Goal: Information Seeking & Learning: Learn about a topic

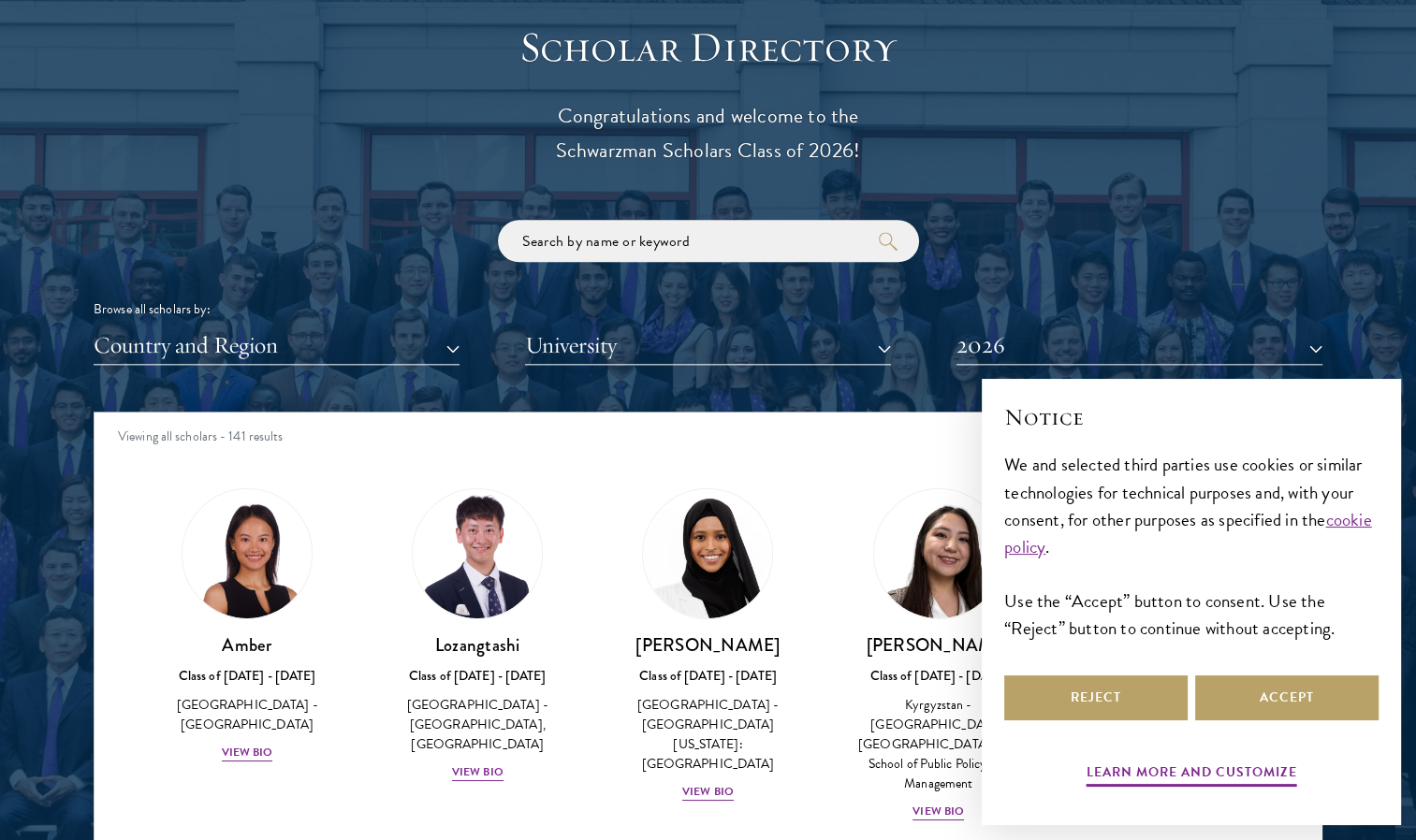
scroll to position [55, 0]
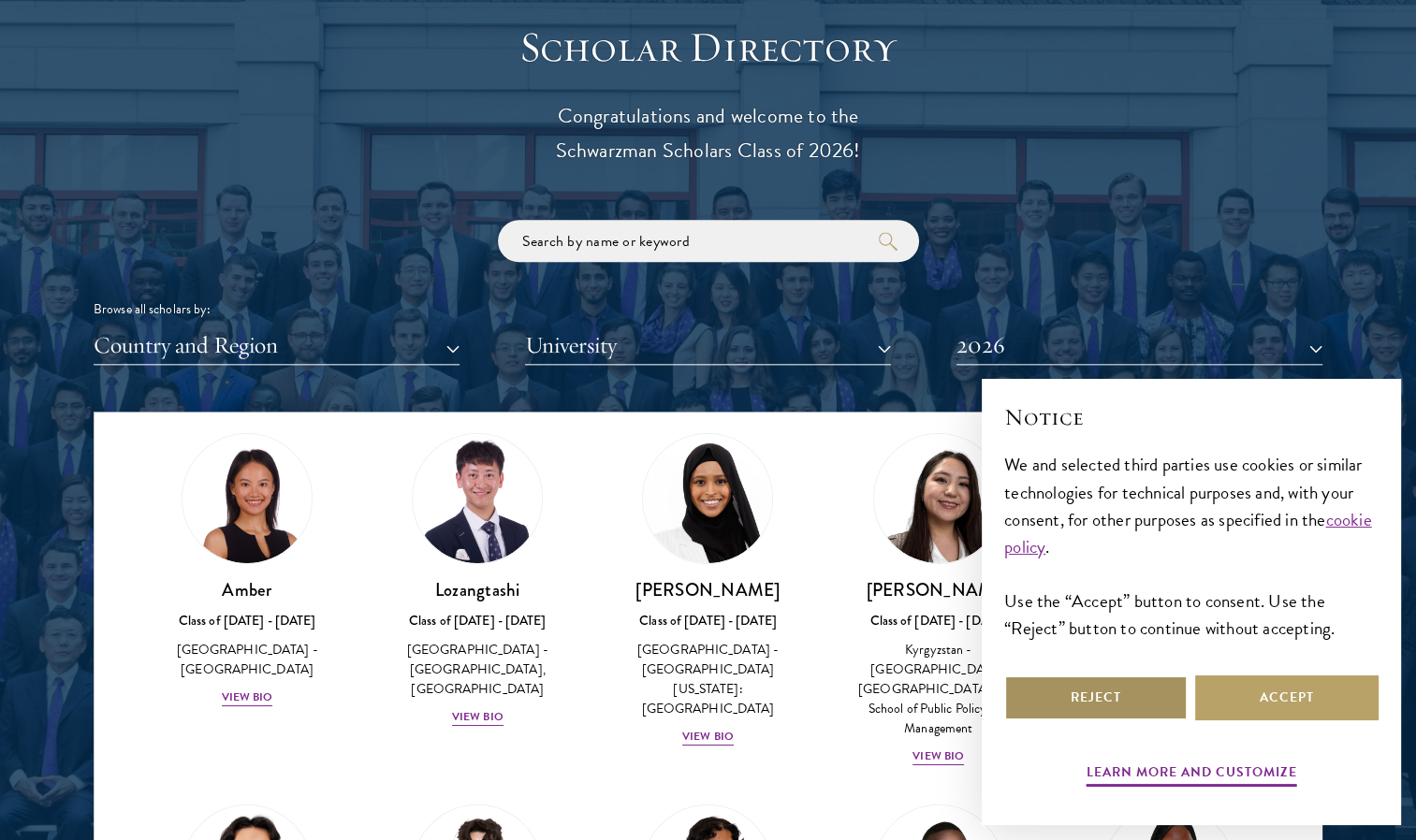
click at [1178, 703] on button "Reject" at bounding box center [1096, 698] width 183 height 45
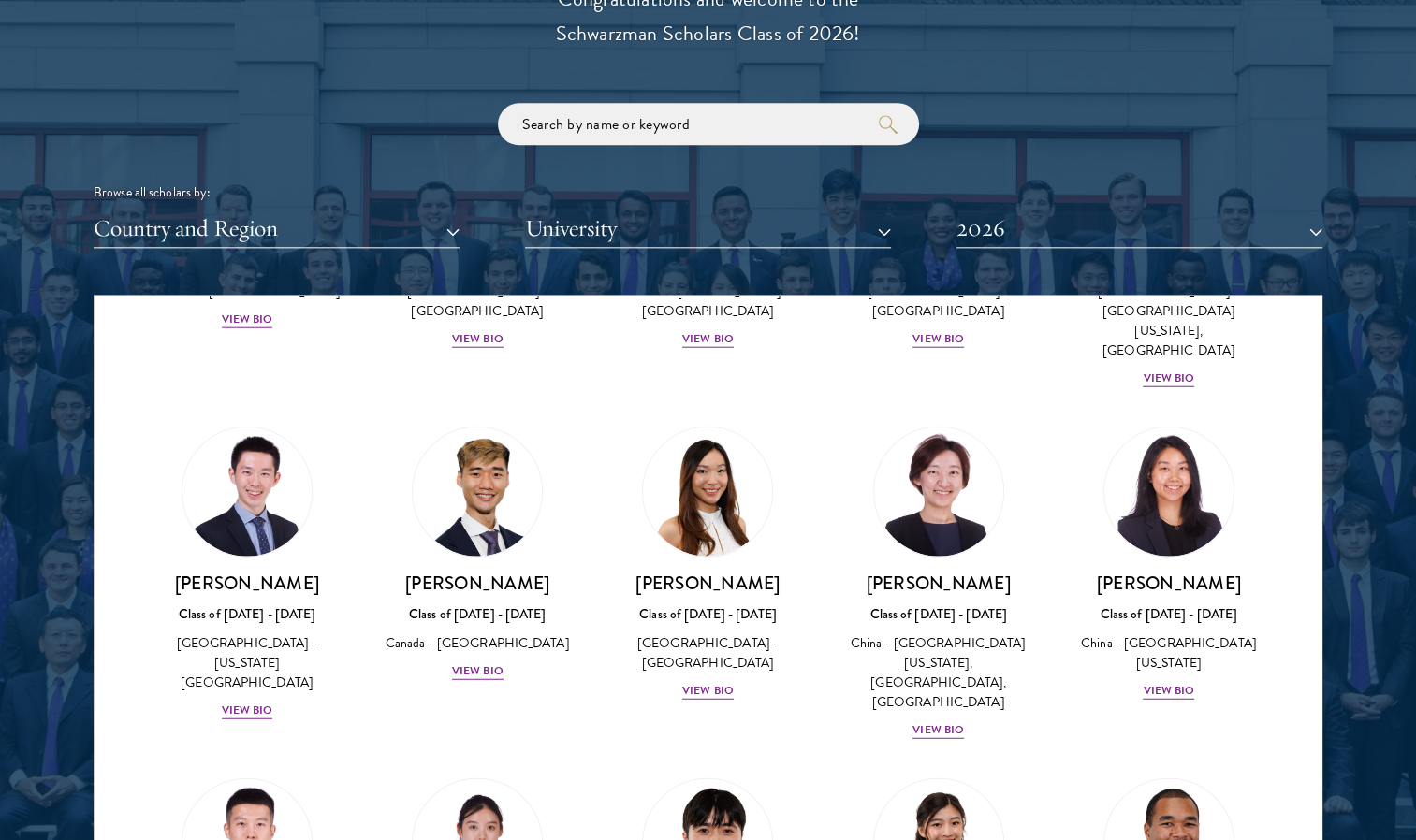
scroll to position [4828, 0]
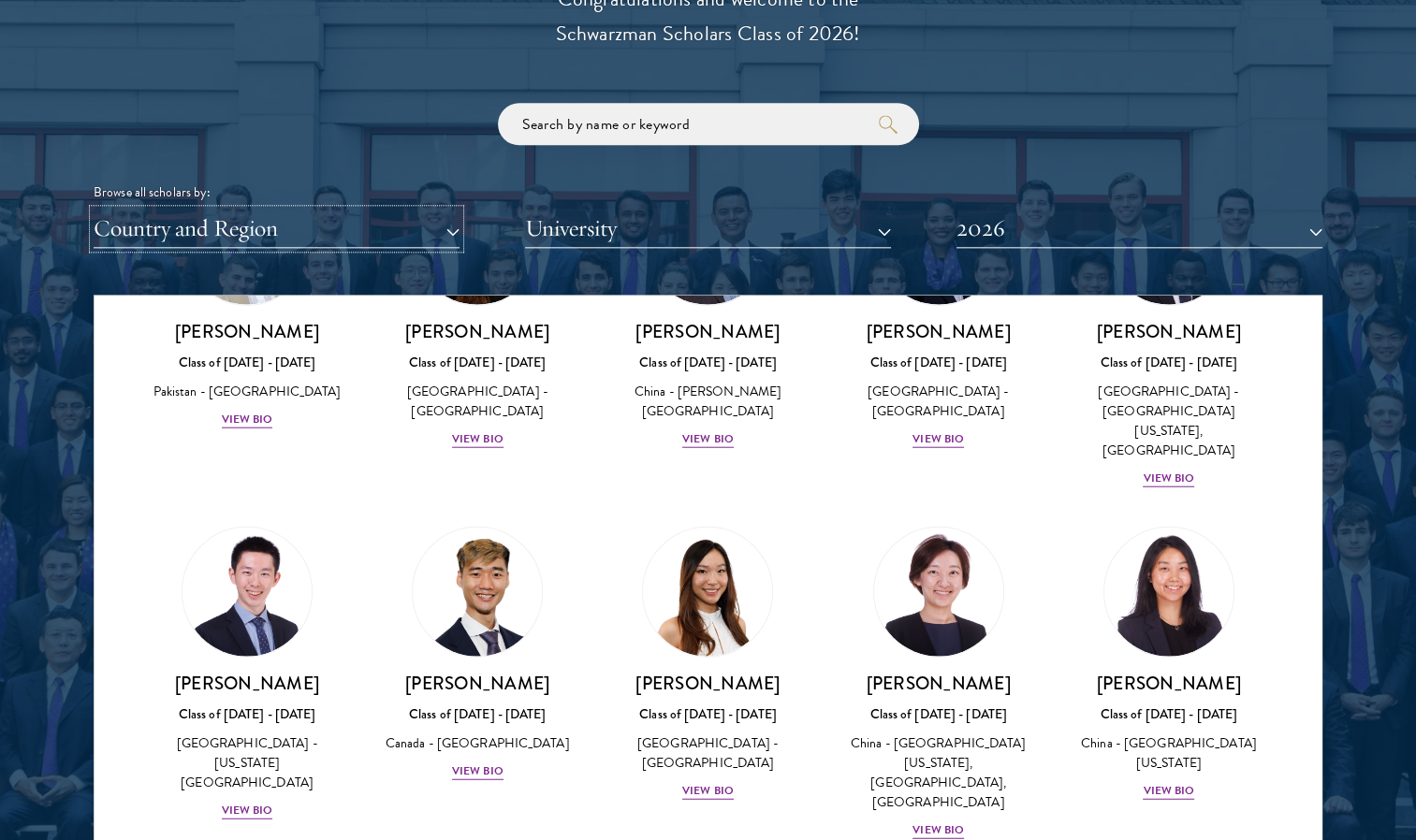
click at [349, 245] on button "Country and Region" at bounding box center [276, 229] width 366 height 38
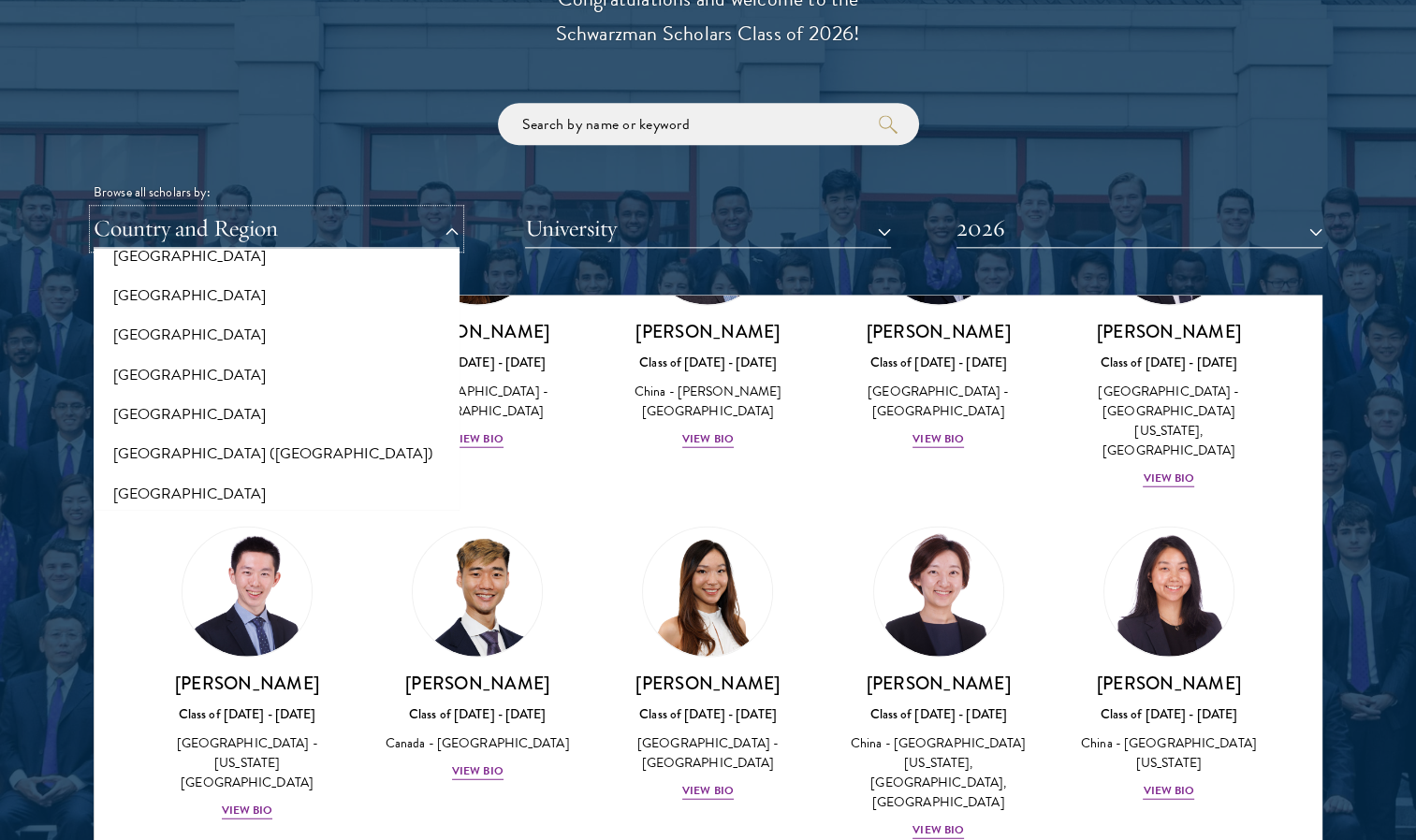
scroll to position [2363, 0]
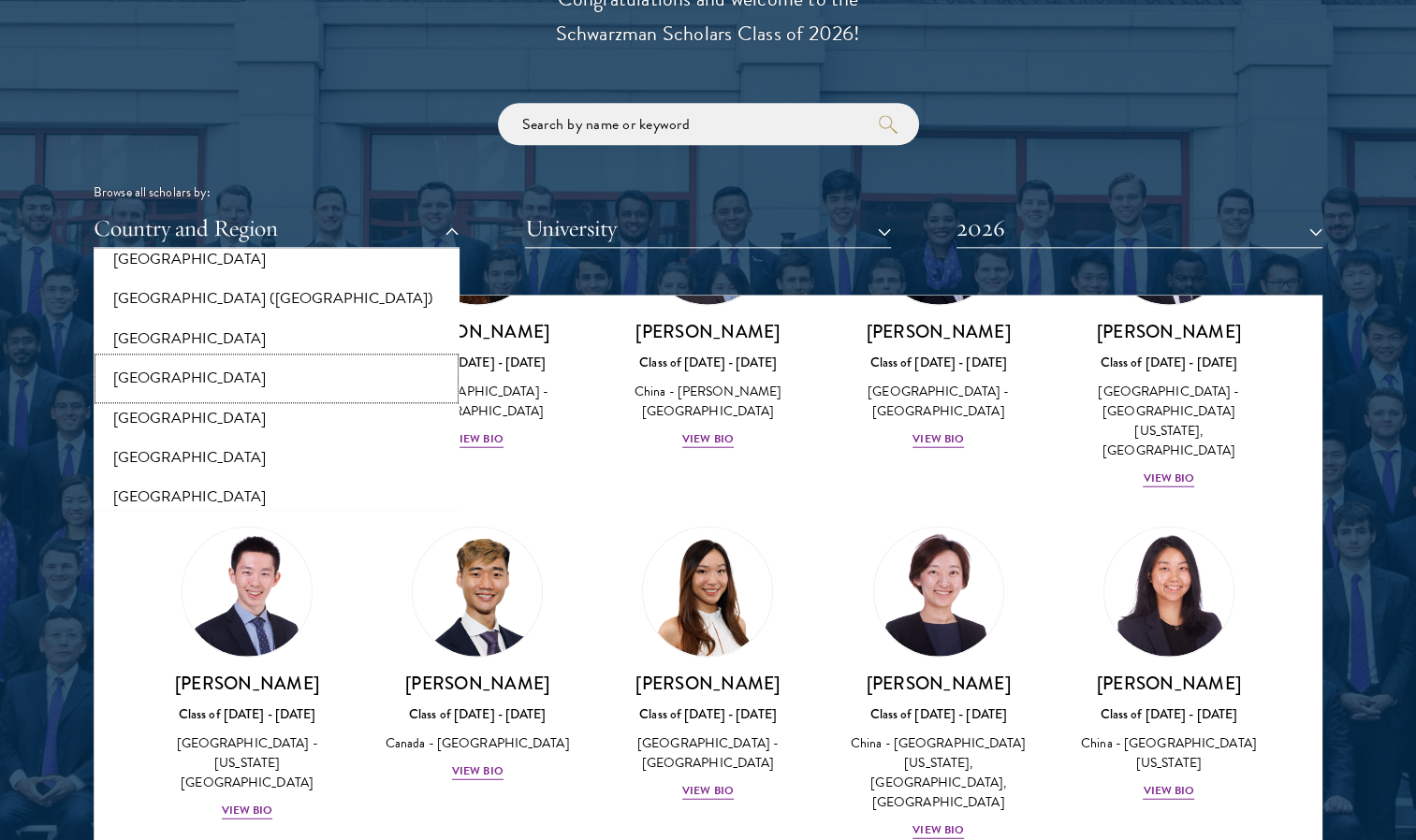
click at [179, 370] on button "[GEOGRAPHIC_DATA]" at bounding box center [276, 378] width 355 height 39
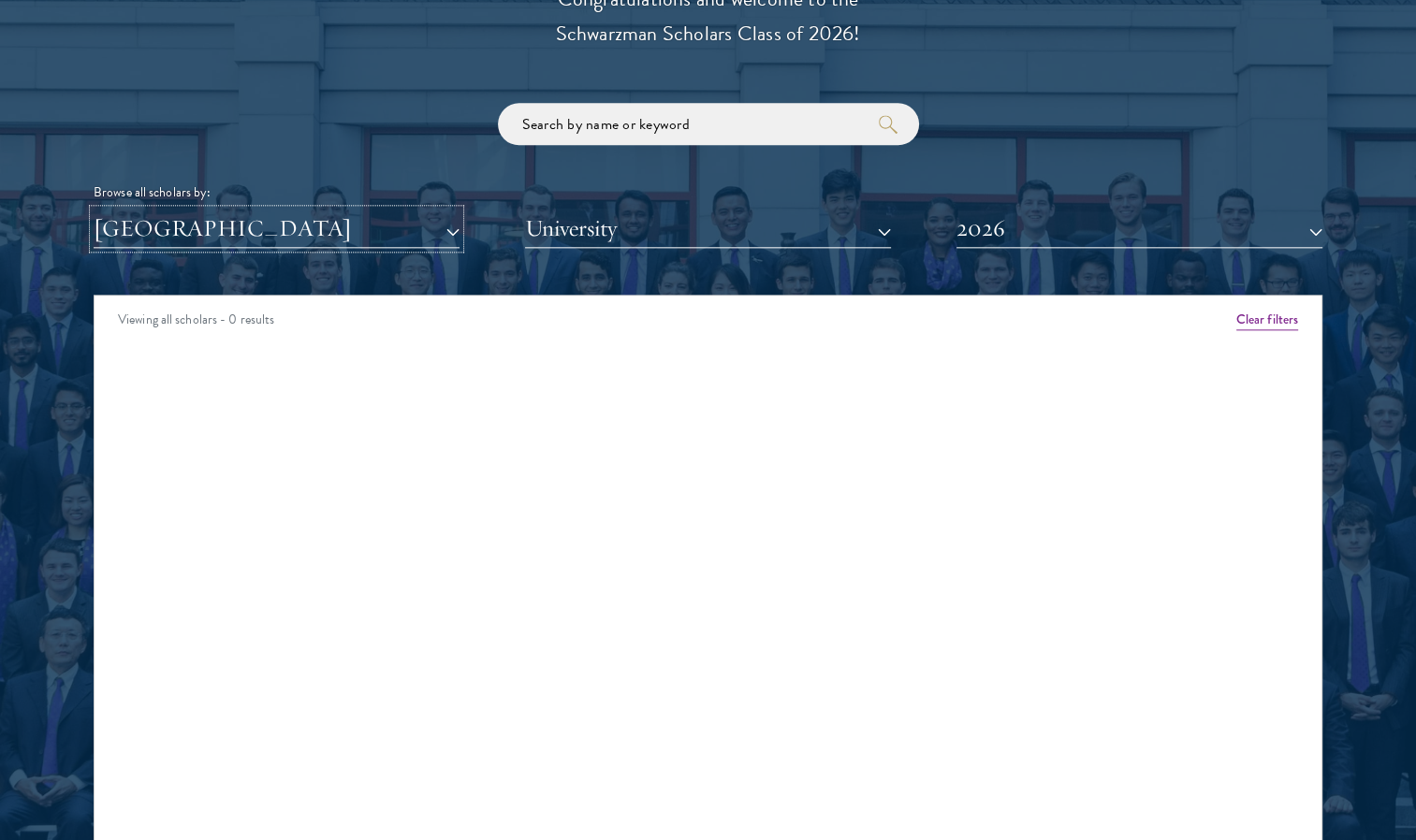
click at [268, 233] on button "[GEOGRAPHIC_DATA]" at bounding box center [276, 229] width 366 height 38
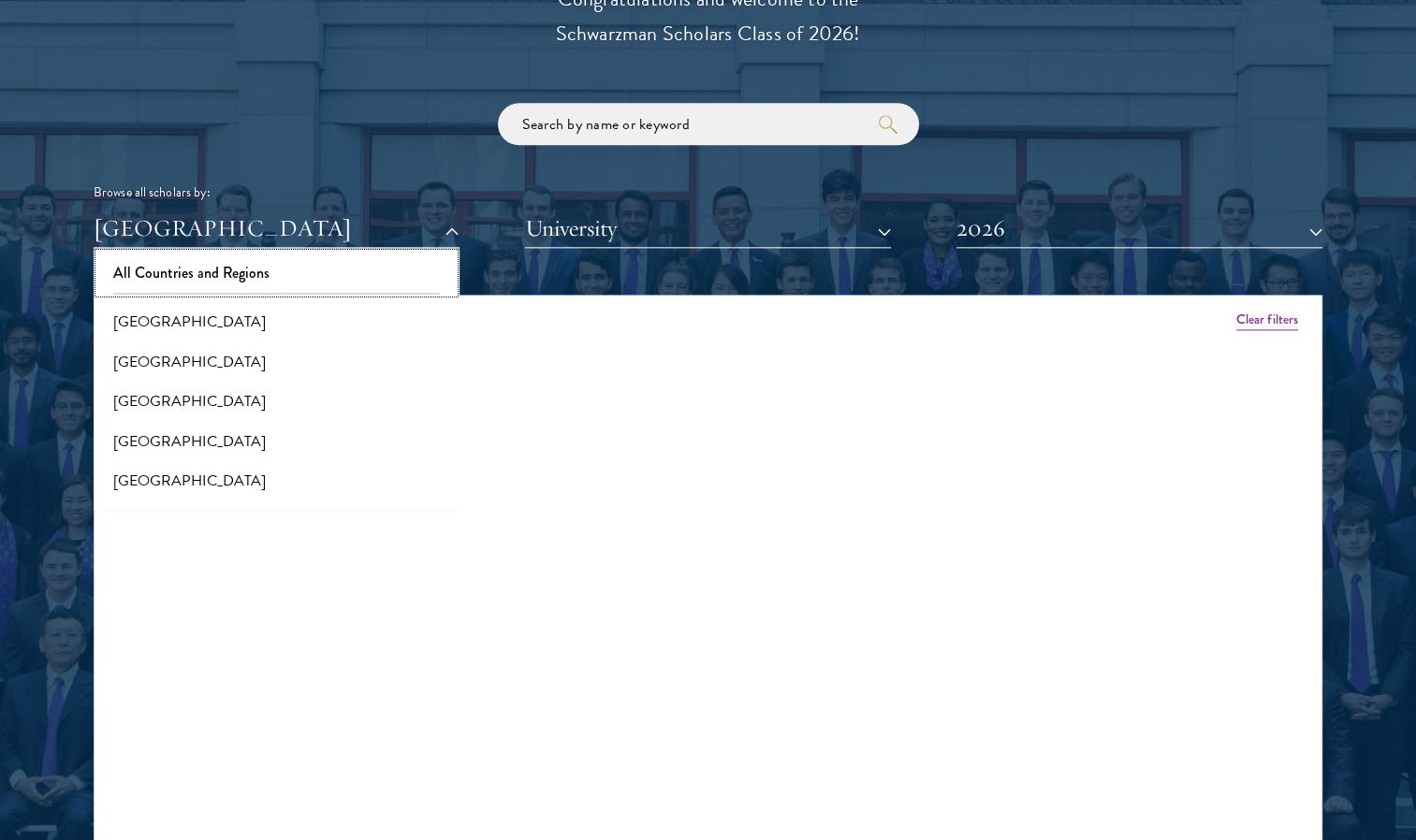
click at [232, 271] on button "All Countries and Regions" at bounding box center [276, 272] width 355 height 39
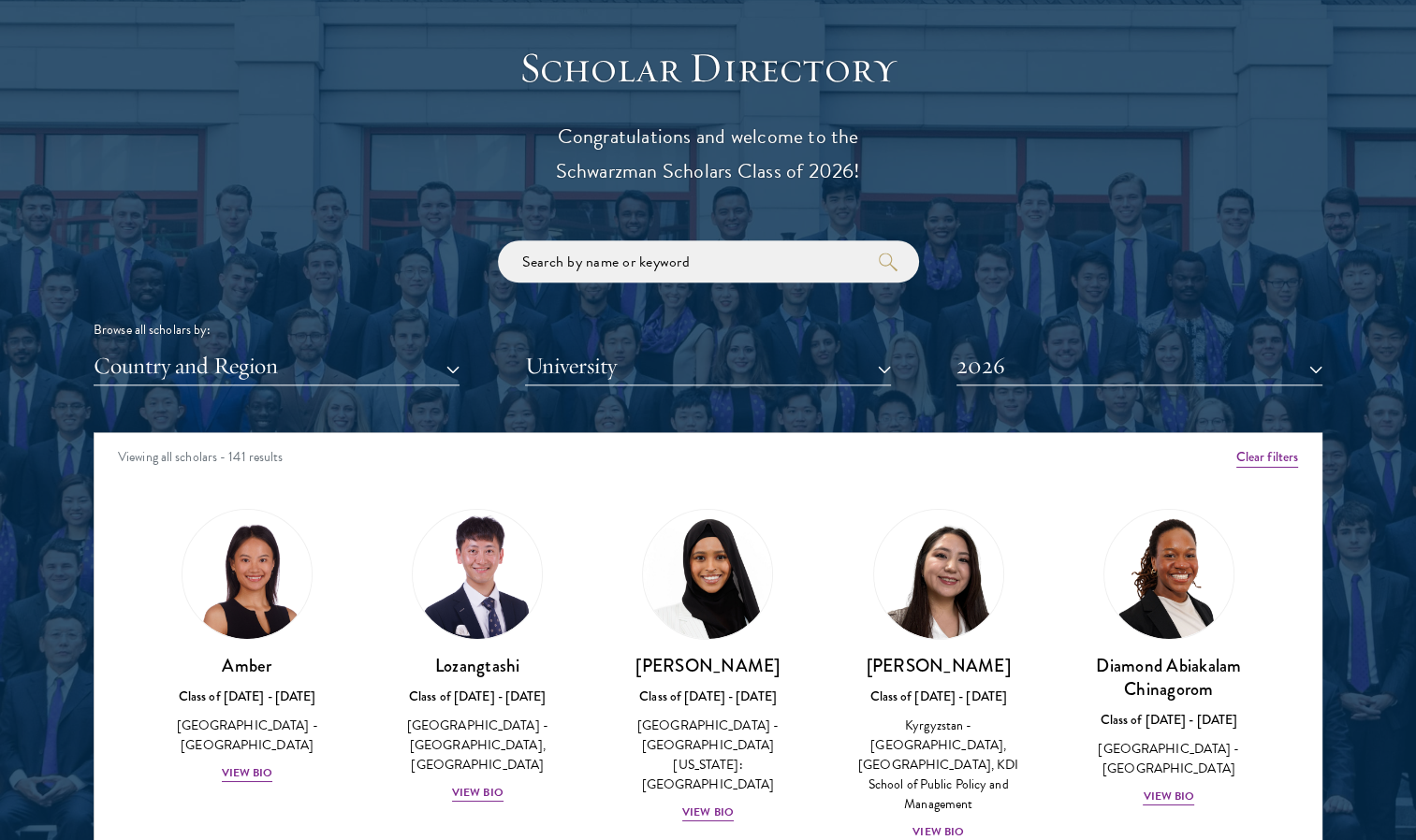
scroll to position [2234, 0]
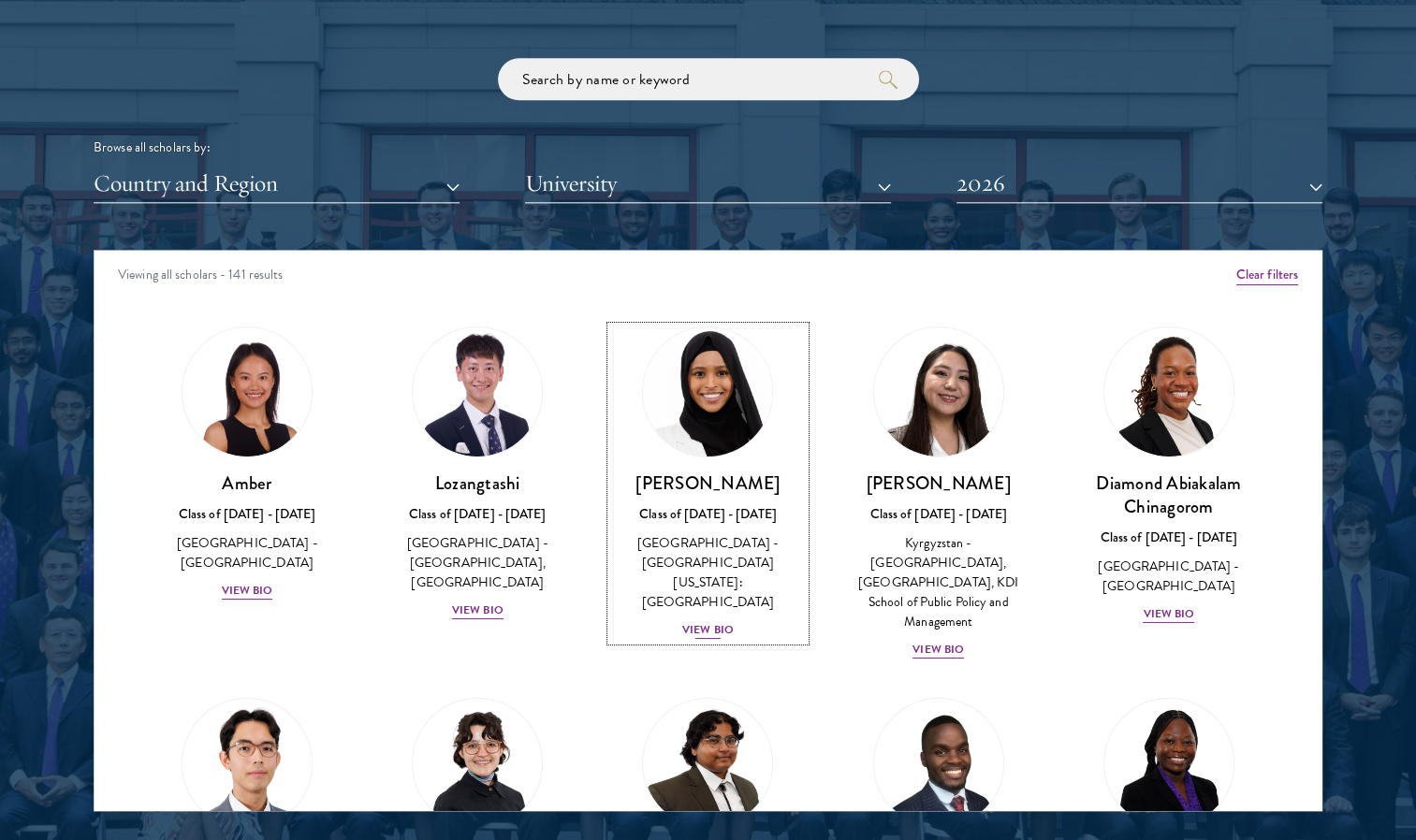
click at [691, 621] on div "View Bio" at bounding box center [708, 629] width 51 height 18
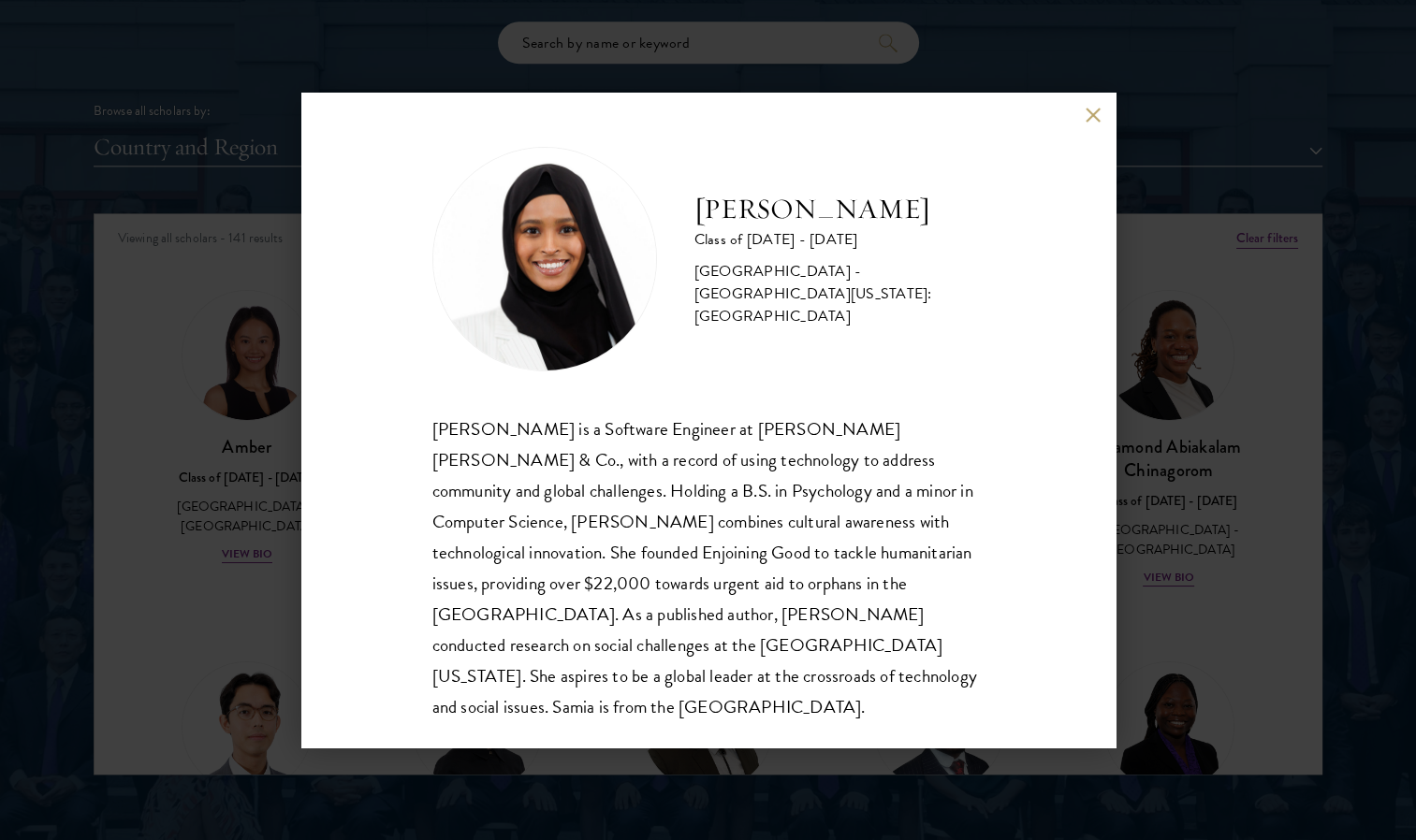
scroll to position [2271, 0]
click at [289, 467] on div "[PERSON_NAME] Class of [DATE] - [DATE] [GEOGRAPHIC_DATA] - [GEOGRAPHIC_DATA][US…" at bounding box center [708, 420] width 1416 height 840
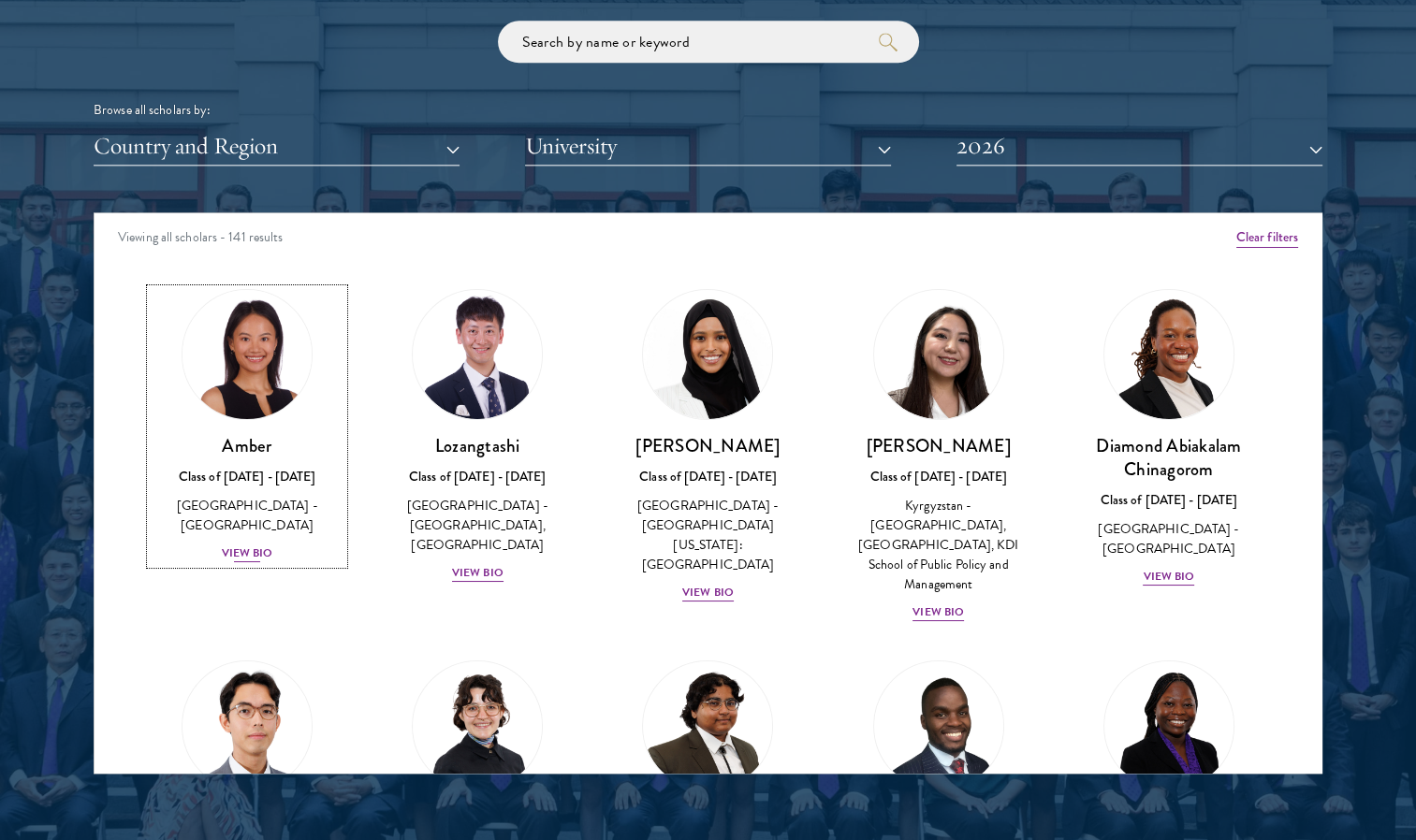
click at [237, 545] on div "View Bio" at bounding box center [248, 553] width 51 height 18
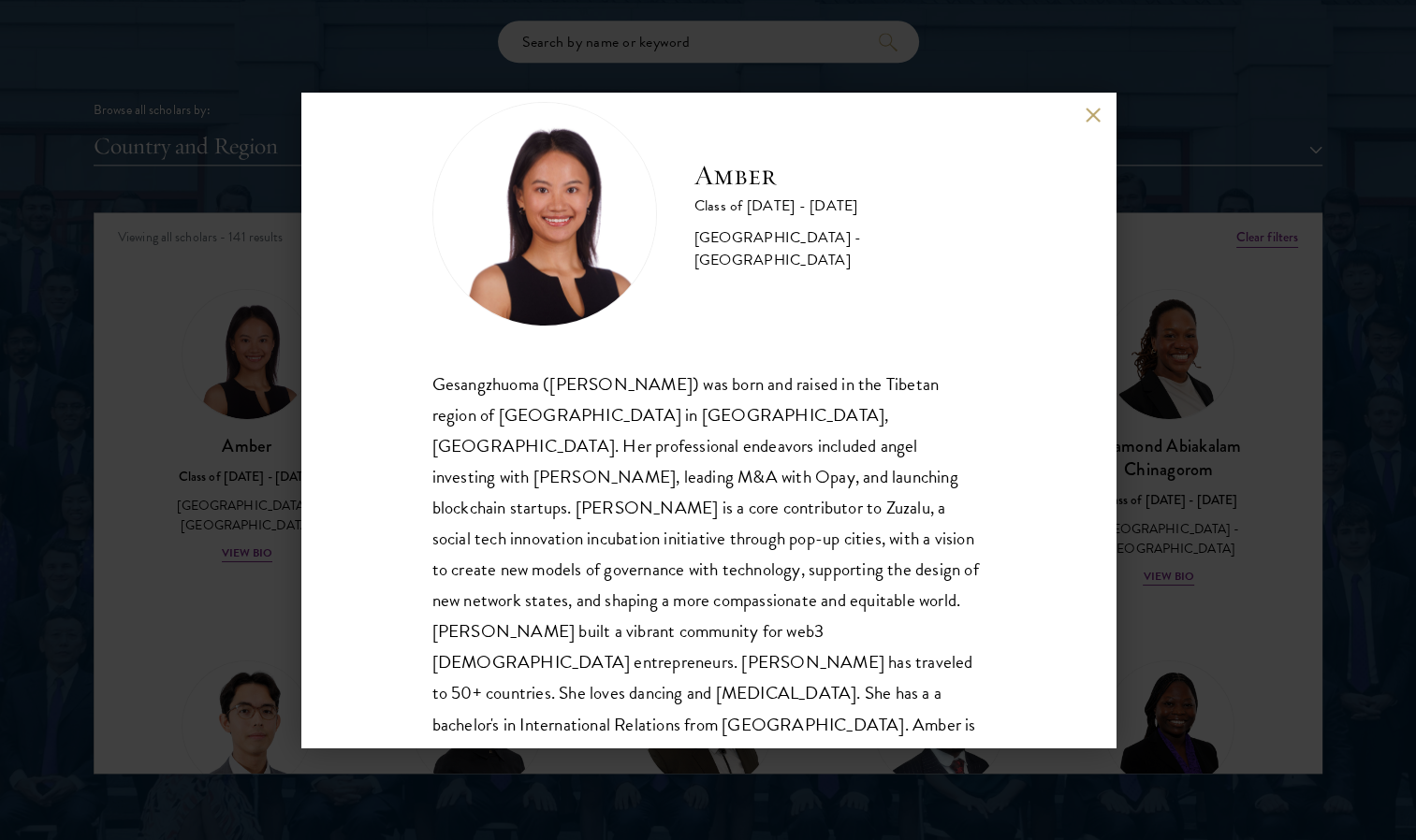
scroll to position [64, 0]
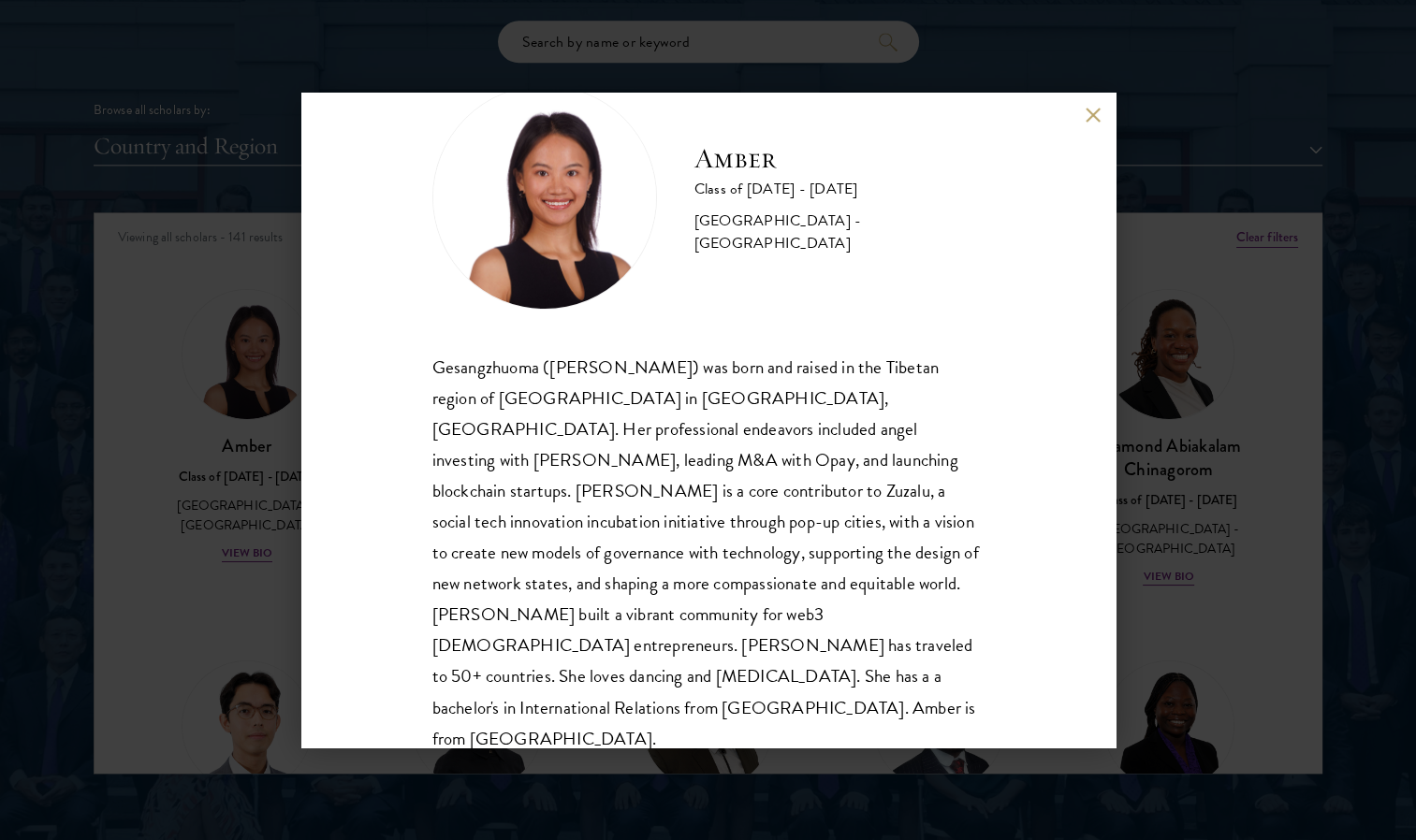
click at [279, 561] on div "Amber Class of [DATE] - [DATE] [GEOGRAPHIC_DATA] - [GEOGRAPHIC_DATA] Gesangzhuo…" at bounding box center [708, 420] width 1416 height 840
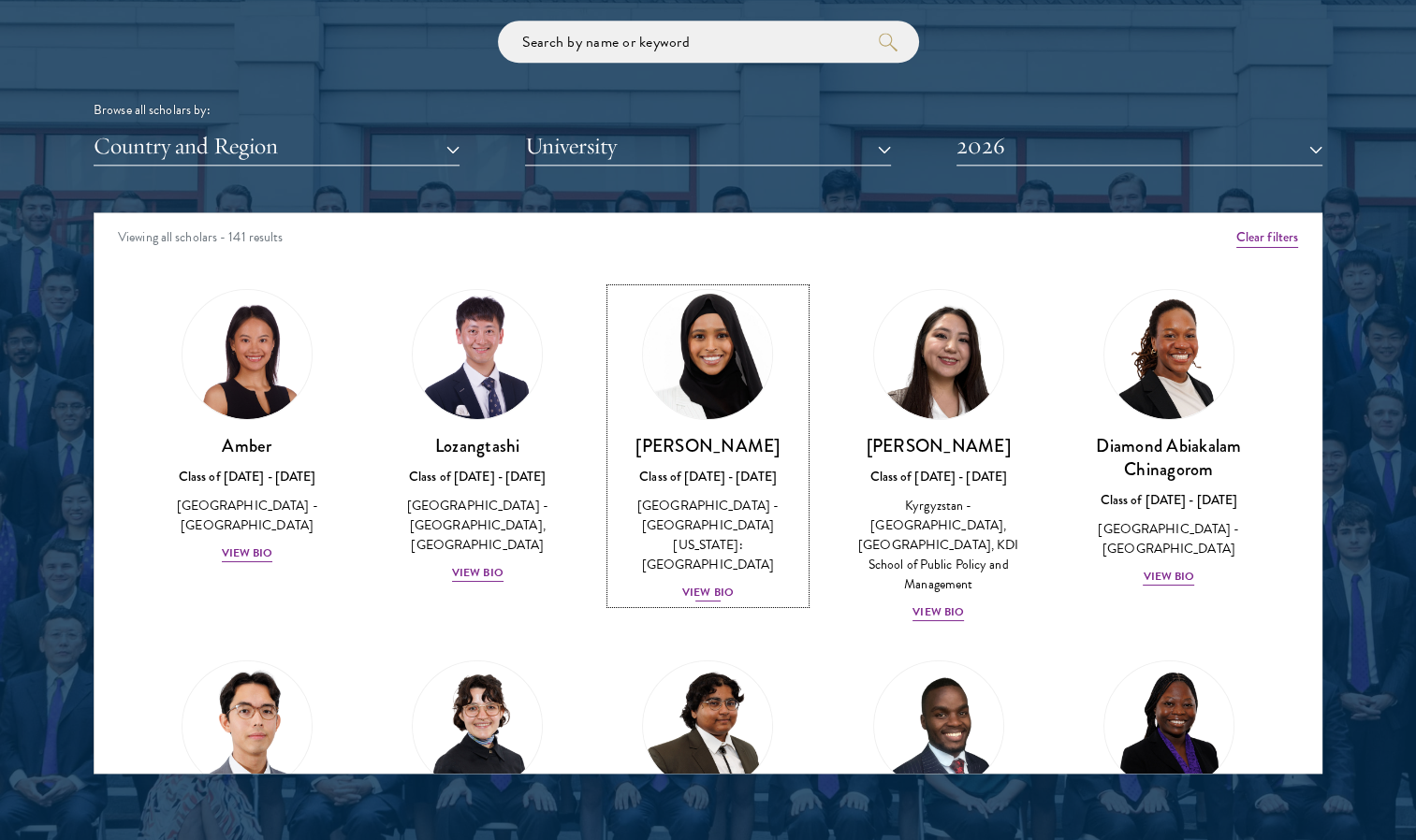
click at [708, 584] on div "View Bio" at bounding box center [708, 592] width 51 height 18
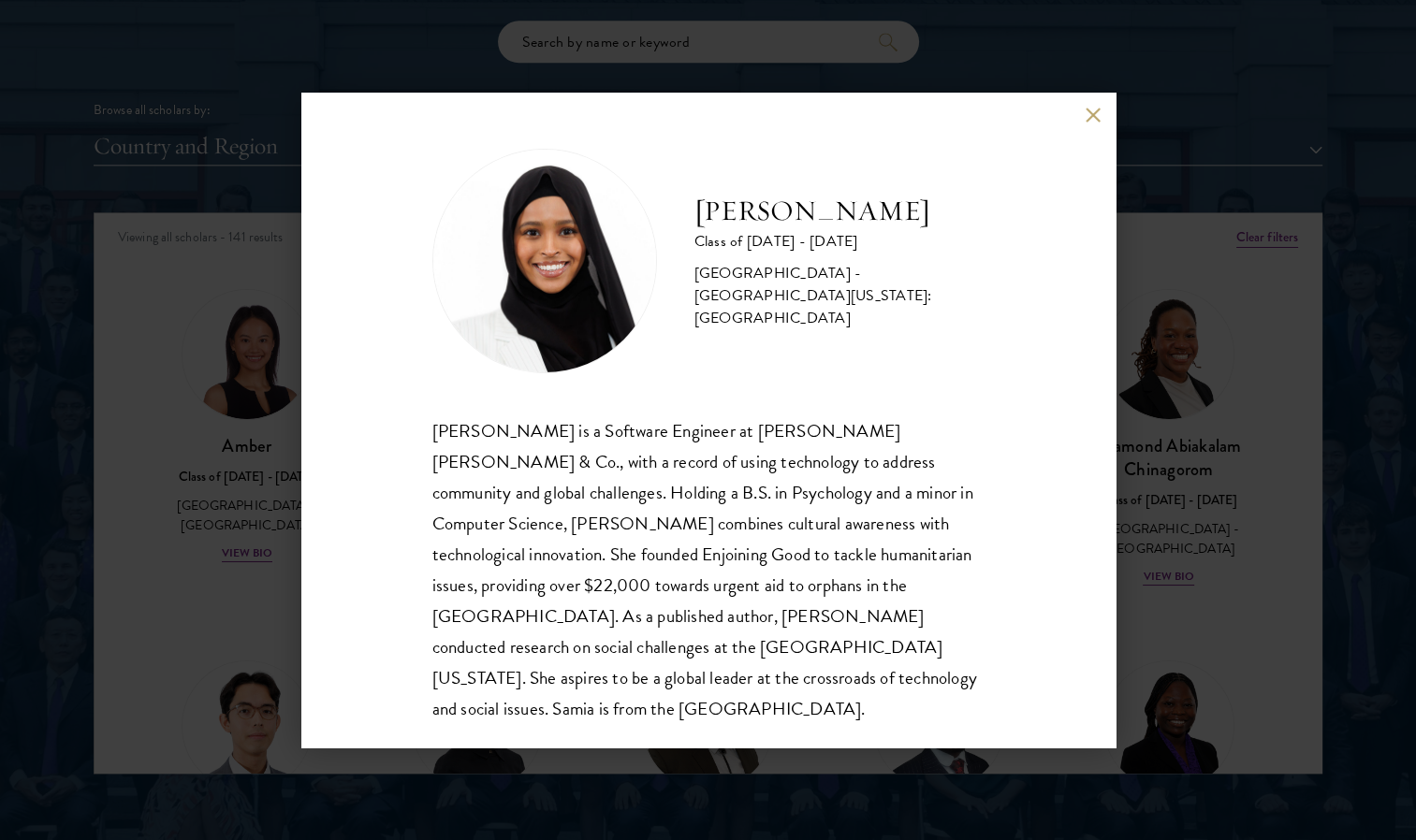
scroll to position [2, 0]
click at [1089, 118] on button at bounding box center [1093, 114] width 16 height 16
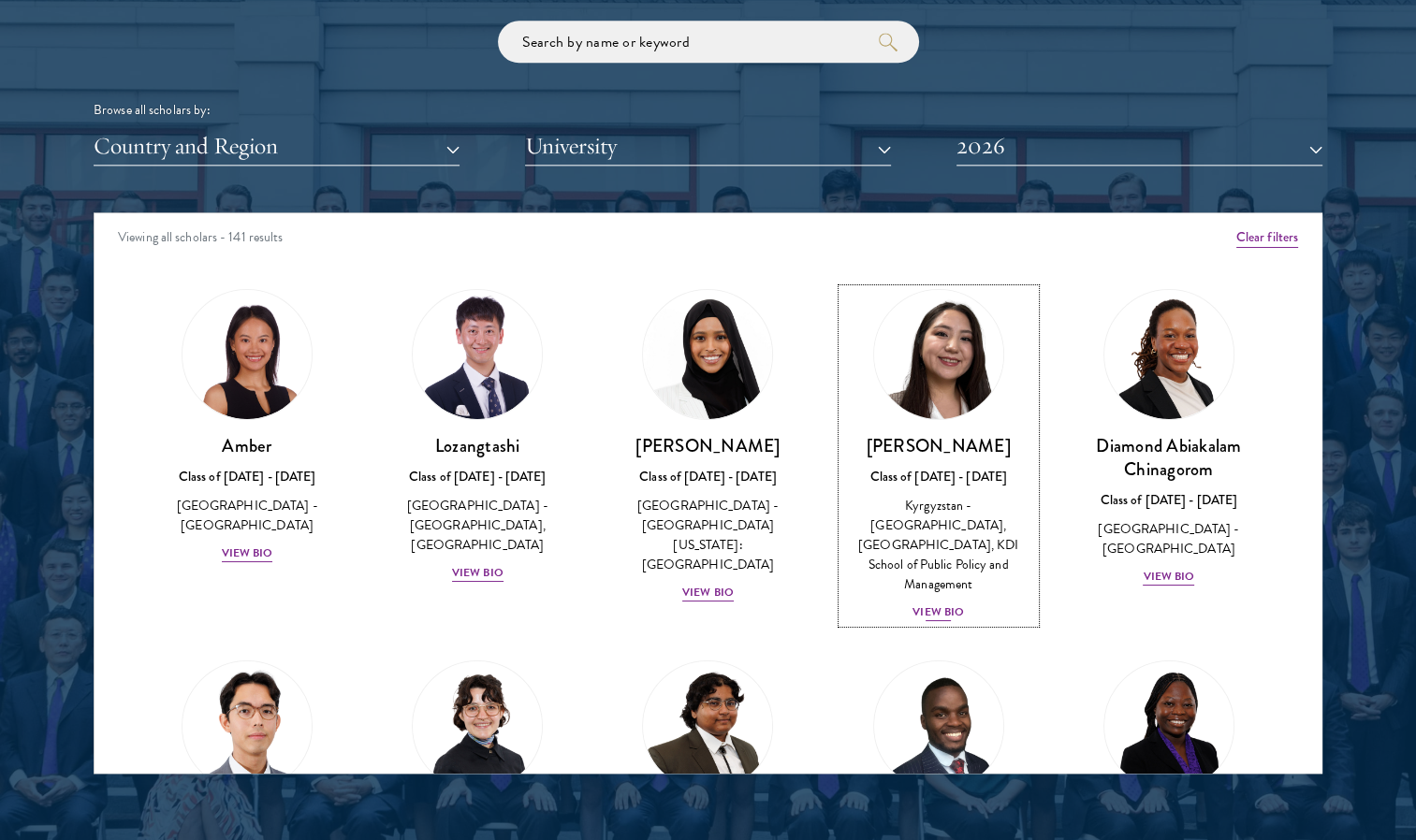
click at [942, 604] on div "View Bio" at bounding box center [938, 612] width 51 height 18
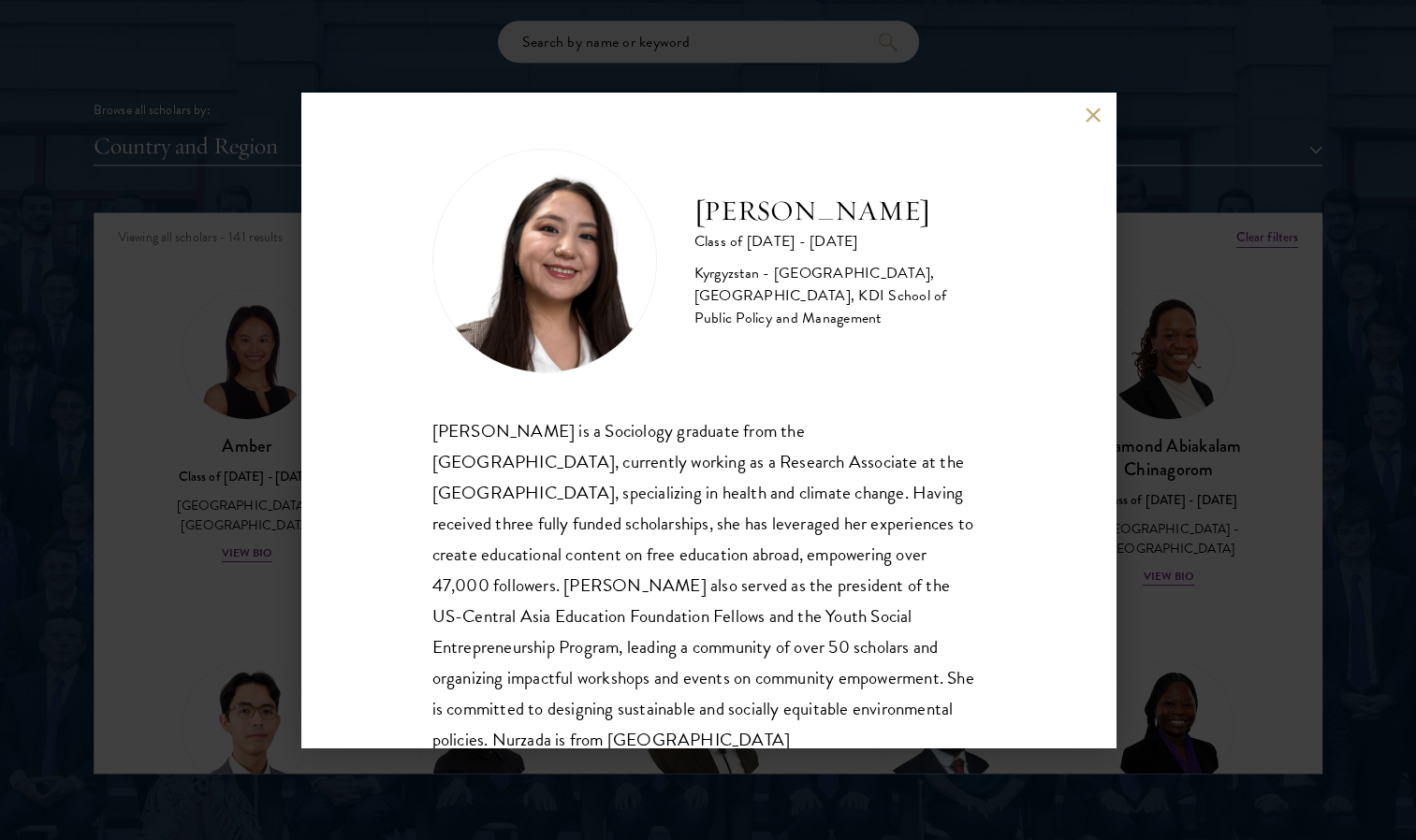
scroll to position [64, 0]
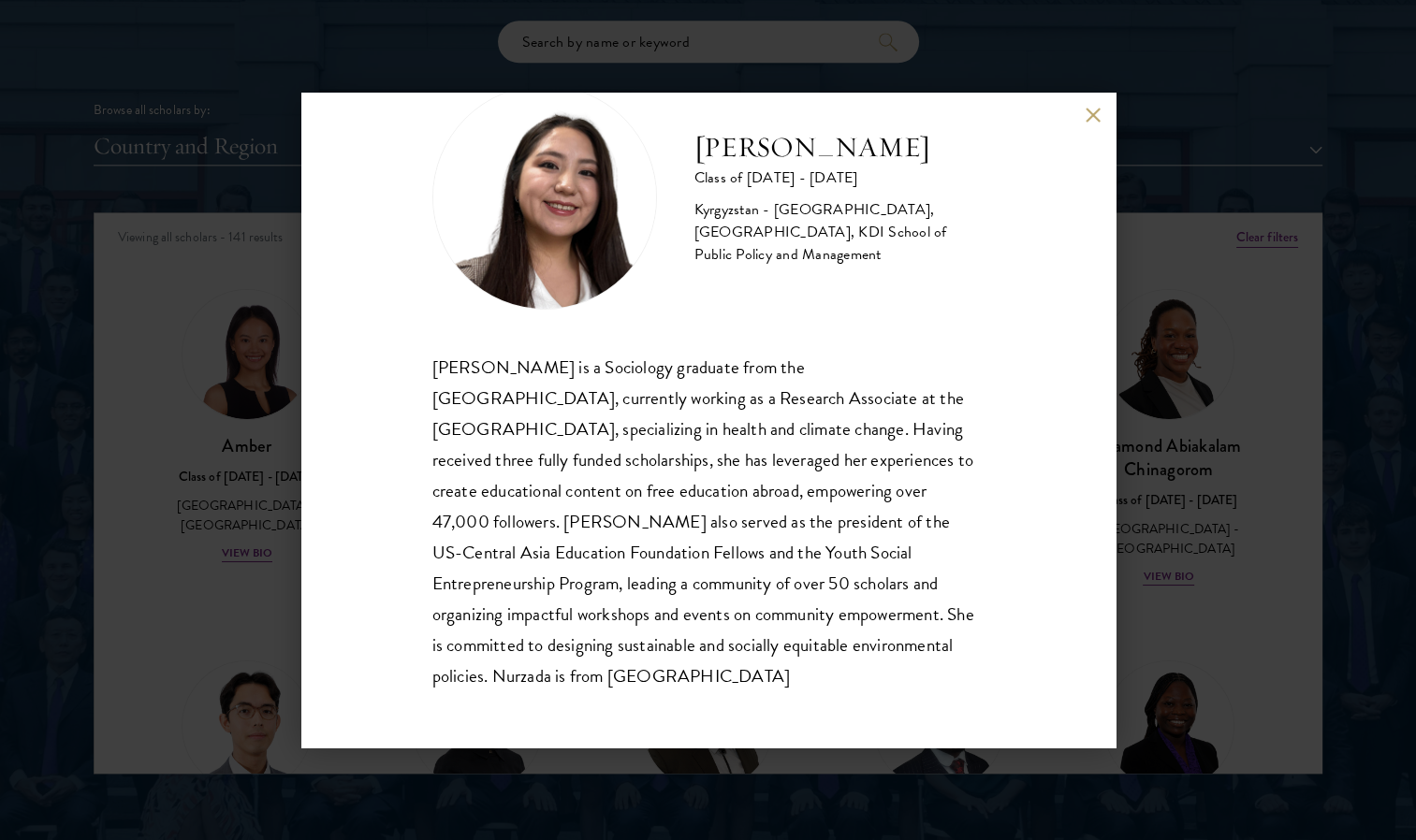
click at [1084, 117] on div "Nurzada Abdivalieva Class of [DATE] - [DATE] [GEOGRAPHIC_DATA] - [GEOGRAPHIC_DA…" at bounding box center [708, 420] width 815 height 655
drag, startPoint x: 433, startPoint y: 364, endPoint x: 566, endPoint y: 674, distance: 337.3
click at [566, 674] on div "[PERSON_NAME] is a Sociology graduate from the [GEOGRAPHIC_DATA], currently wor…" at bounding box center [708, 522] width 553 height 341
copy div "[PERSON_NAME] is a Sociology graduate from the [GEOGRAPHIC_DATA], currently wor…"
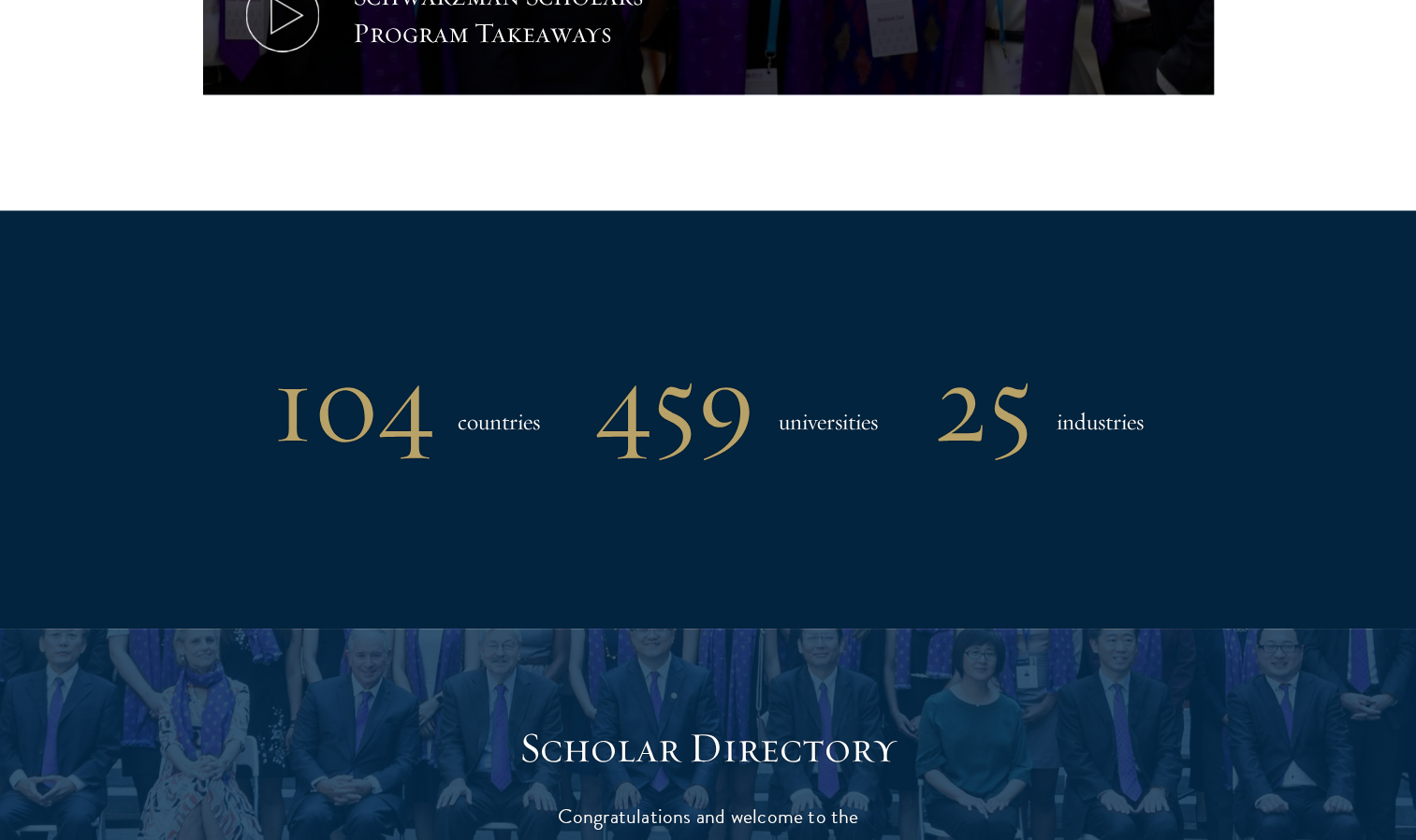
scroll to position [1389, 0]
